Goal: Information Seeking & Learning: Learn about a topic

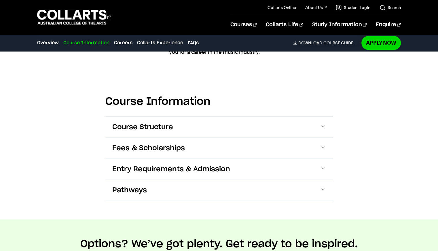
scroll to position [495, 0]
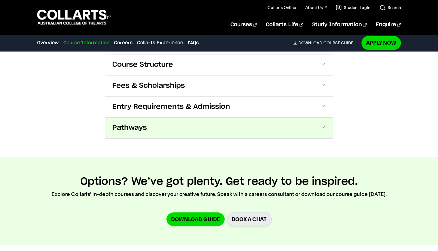
click at [147, 120] on button "Pathways" at bounding box center [218, 127] width 227 height 21
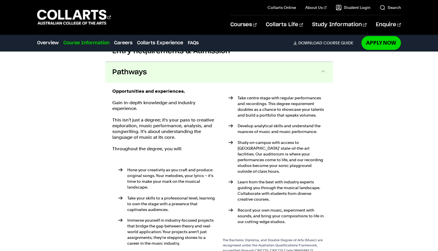
scroll to position [614, 0]
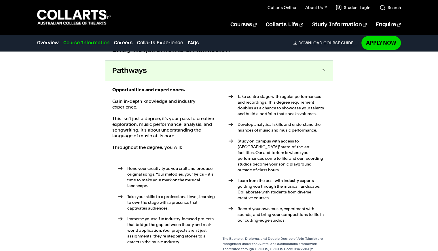
click at [155, 61] on button "Pathways" at bounding box center [218, 70] width 227 height 21
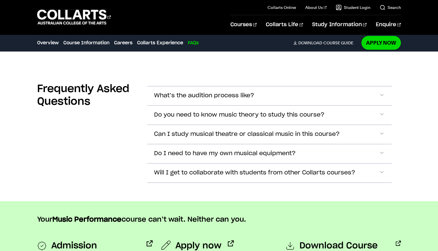
scroll to position [1805, 0]
click at [213, 105] on button "Can I study musical theatre or classical music in this course?" at bounding box center [269, 95] width 244 height 19
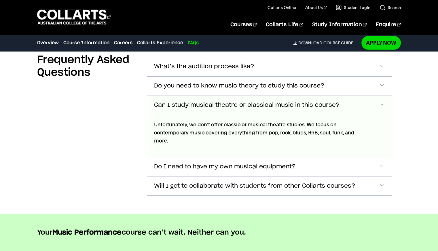
scroll to position [1820, 0]
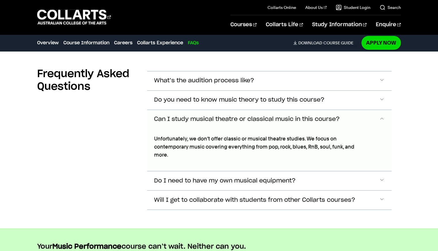
click at [182, 116] on span "Can I study musical theatre or classical music in this course?" at bounding box center [247, 119] width 186 height 7
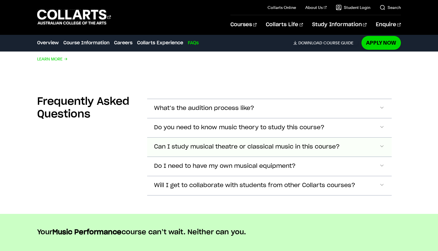
scroll to position [1793, 0]
click at [194, 105] on span "What’s the audition process like?" at bounding box center [204, 108] width 100 height 7
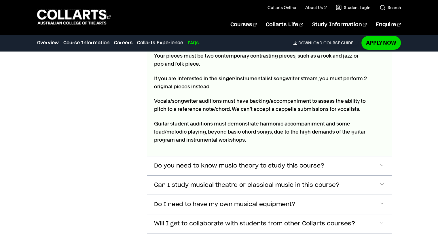
scroll to position [1886, 0]
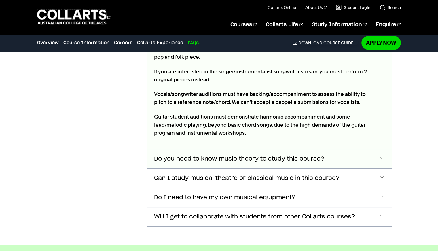
click at [254, 18] on span "Do you need to know music theory to study this course?" at bounding box center [204, 15] width 100 height 7
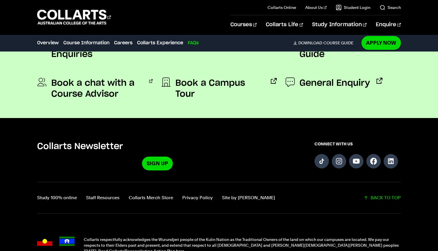
scroll to position [2248, 0]
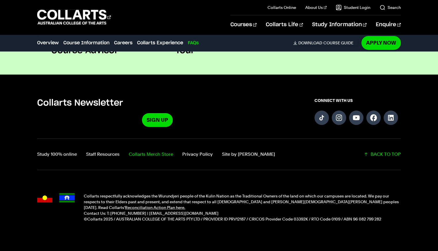
click at [150, 150] on link "Collarts Merch Store" at bounding box center [151, 154] width 44 height 8
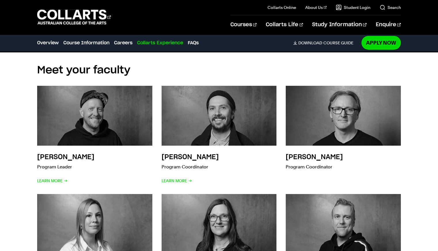
scroll to position [1455, 0]
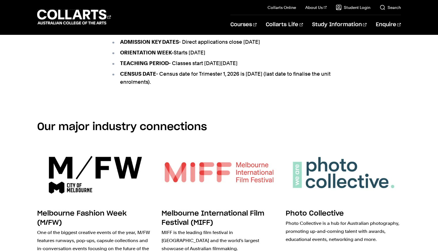
scroll to position [1368, 0]
